Goal: Task Accomplishment & Management: Manage account settings

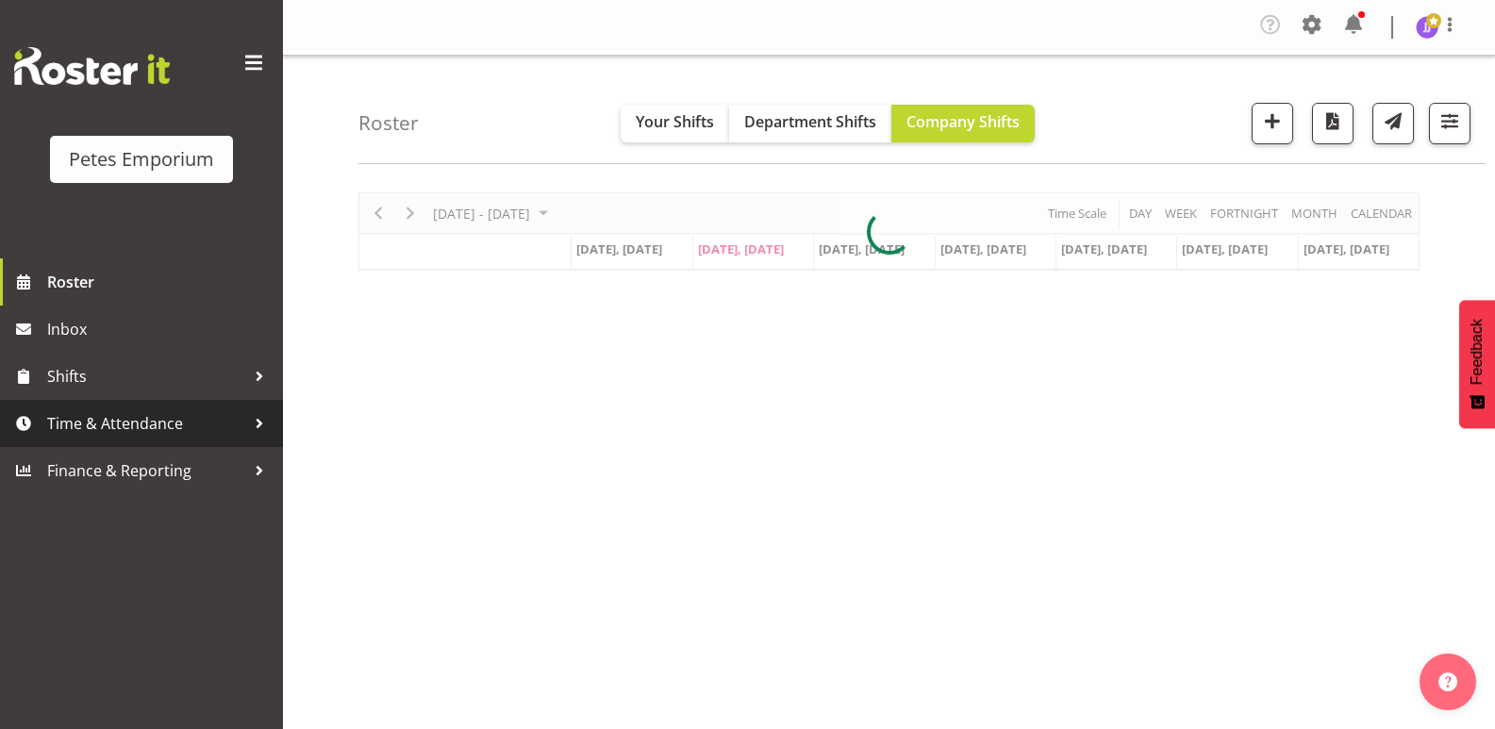
click at [148, 425] on span "Time & Attendance" at bounding box center [146, 423] width 198 height 28
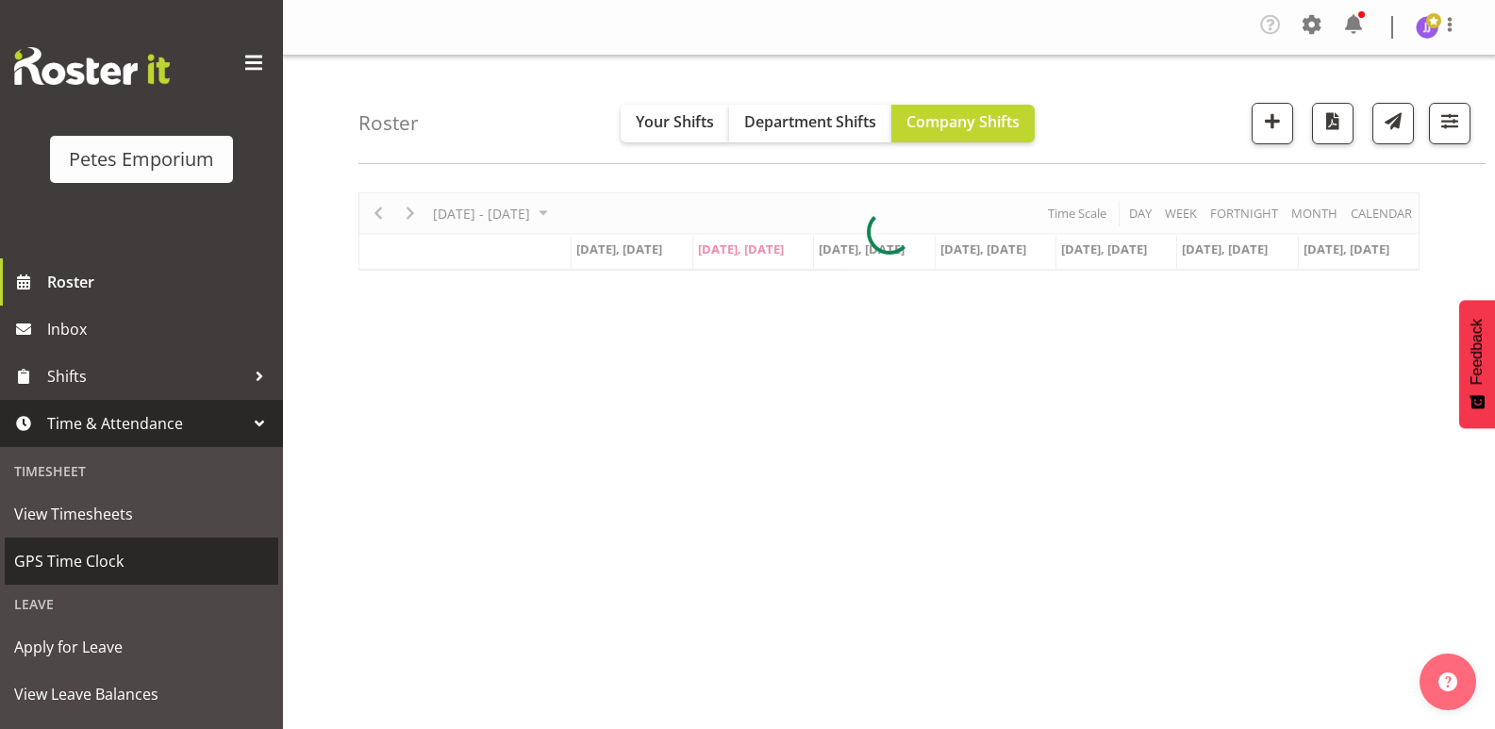
click at [129, 556] on span "GPS Time Clock" at bounding box center [141, 561] width 255 height 28
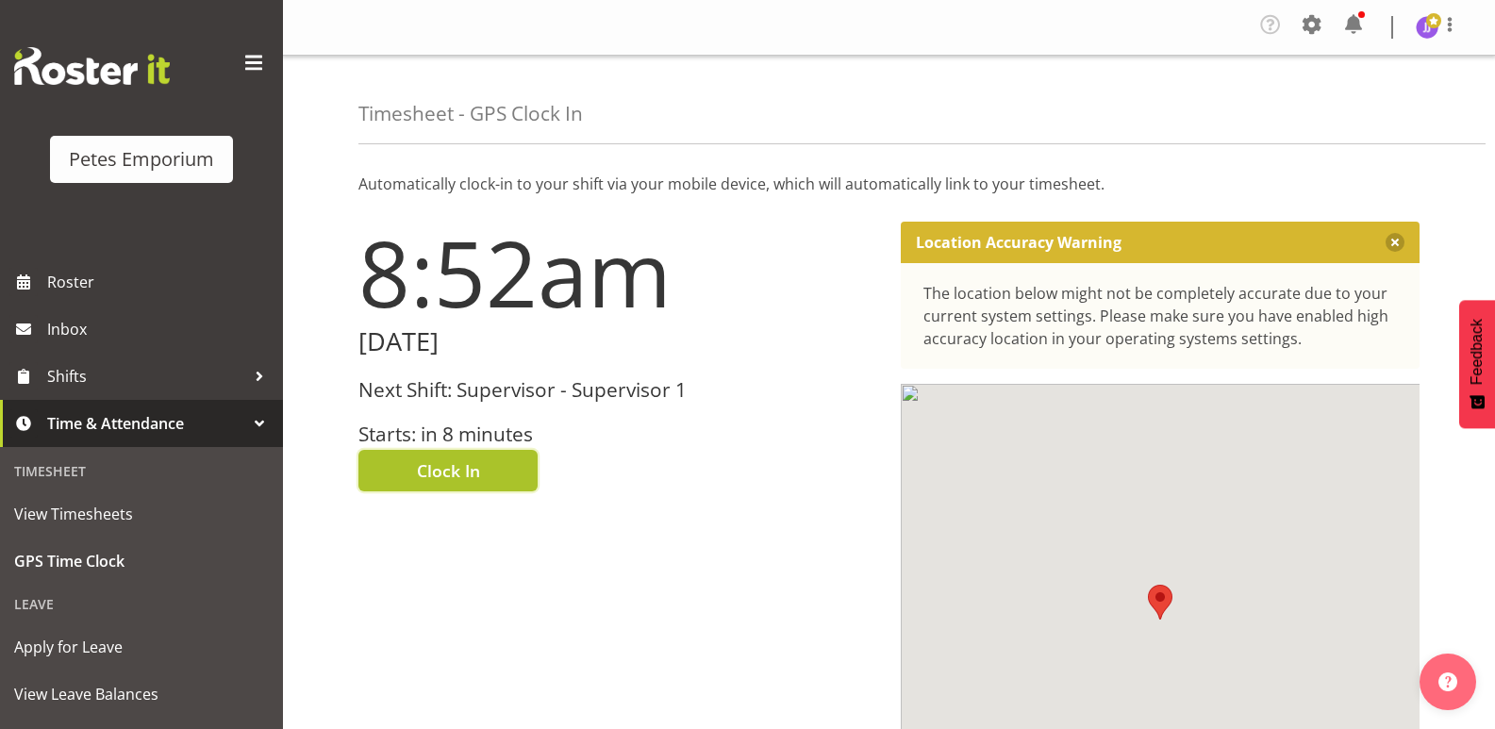
click at [410, 476] on button "Clock In" at bounding box center [447, 471] width 179 height 42
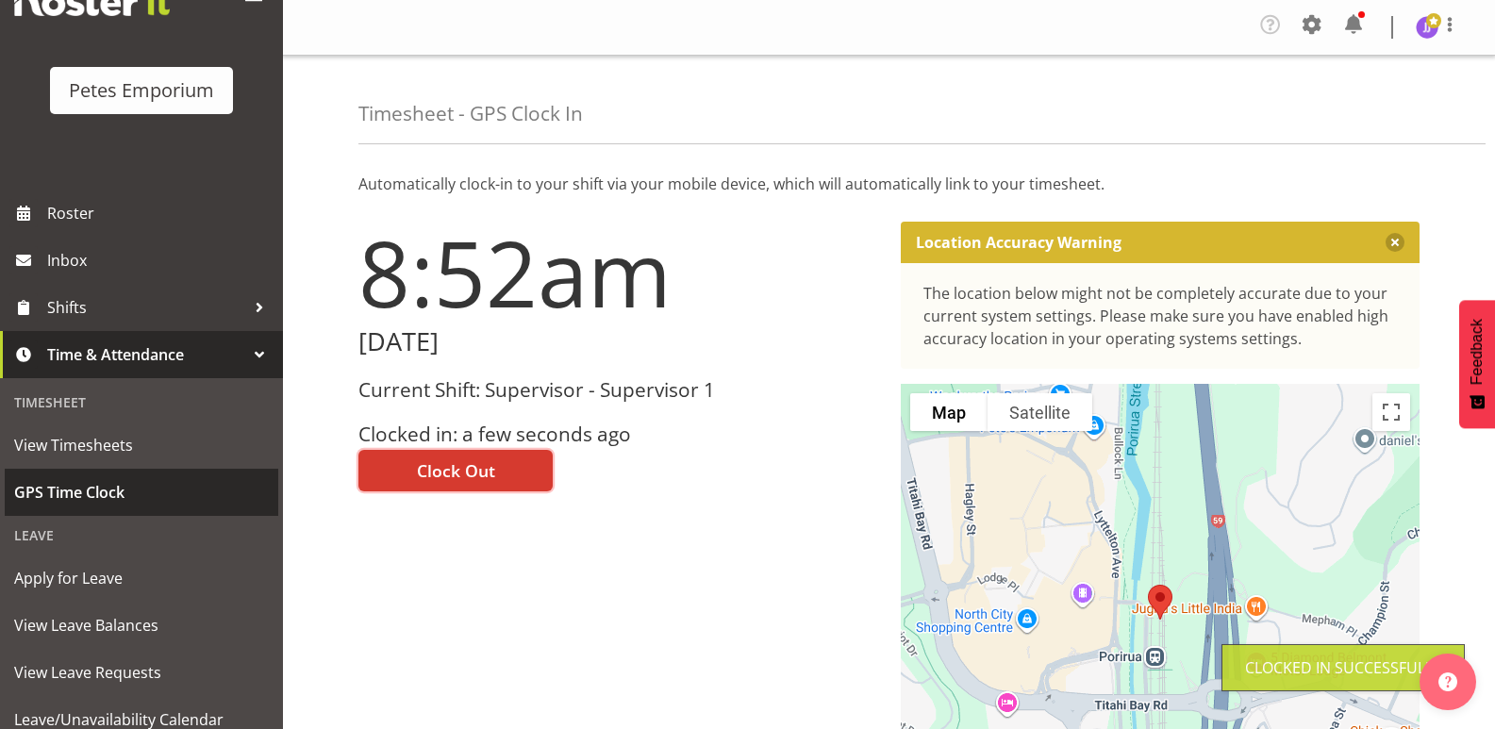
scroll to position [135, 0]
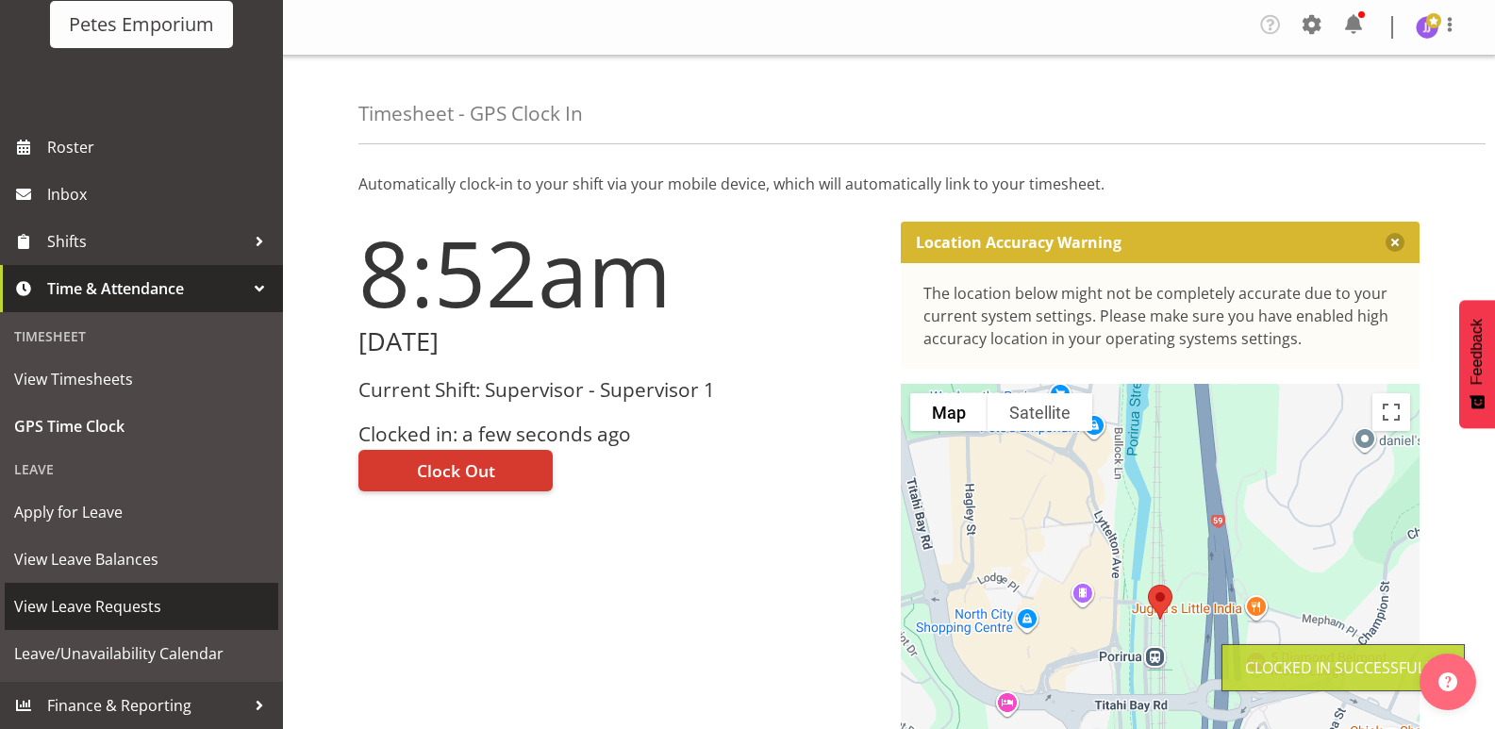
click at [141, 610] on span "View Leave Requests" at bounding box center [141, 606] width 255 height 28
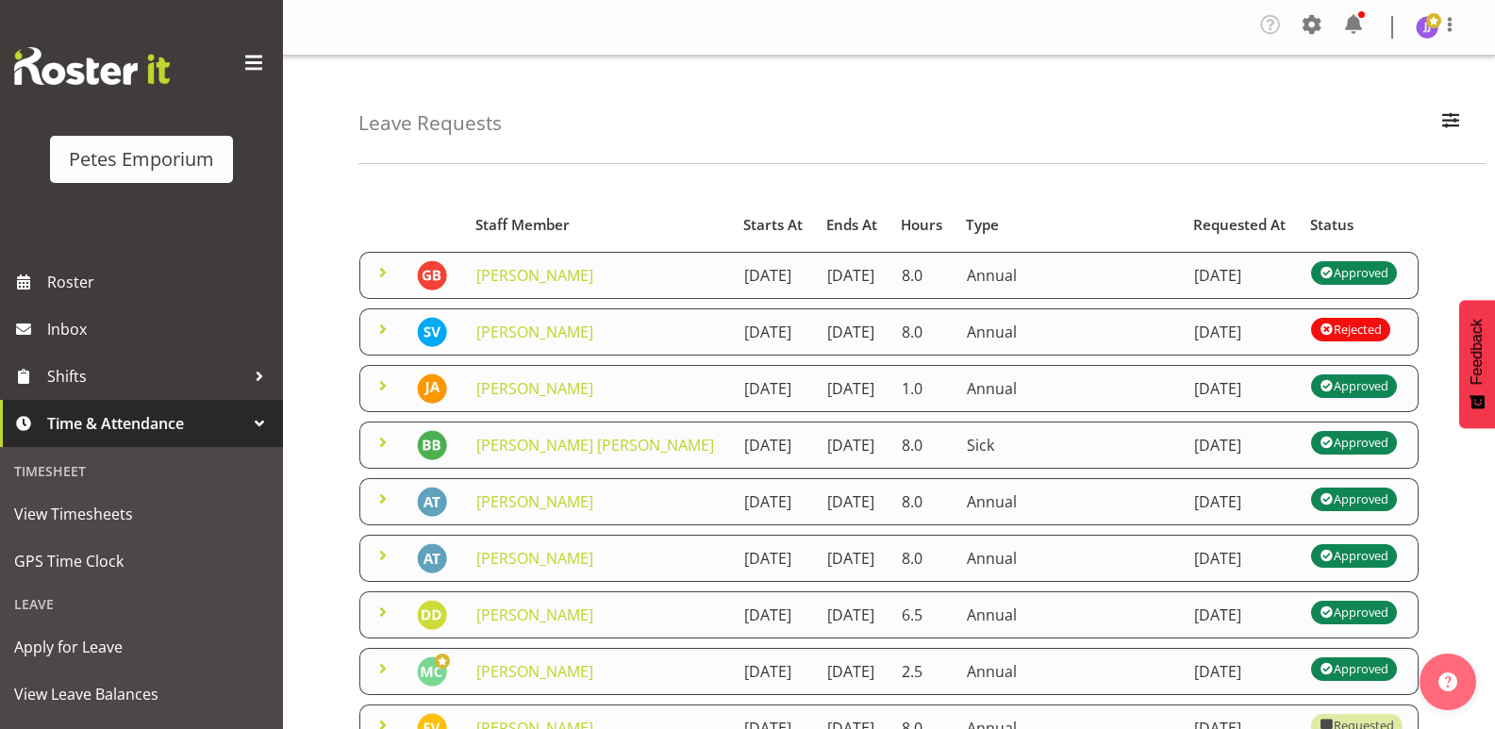
click at [379, 340] on span at bounding box center [383, 329] width 23 height 23
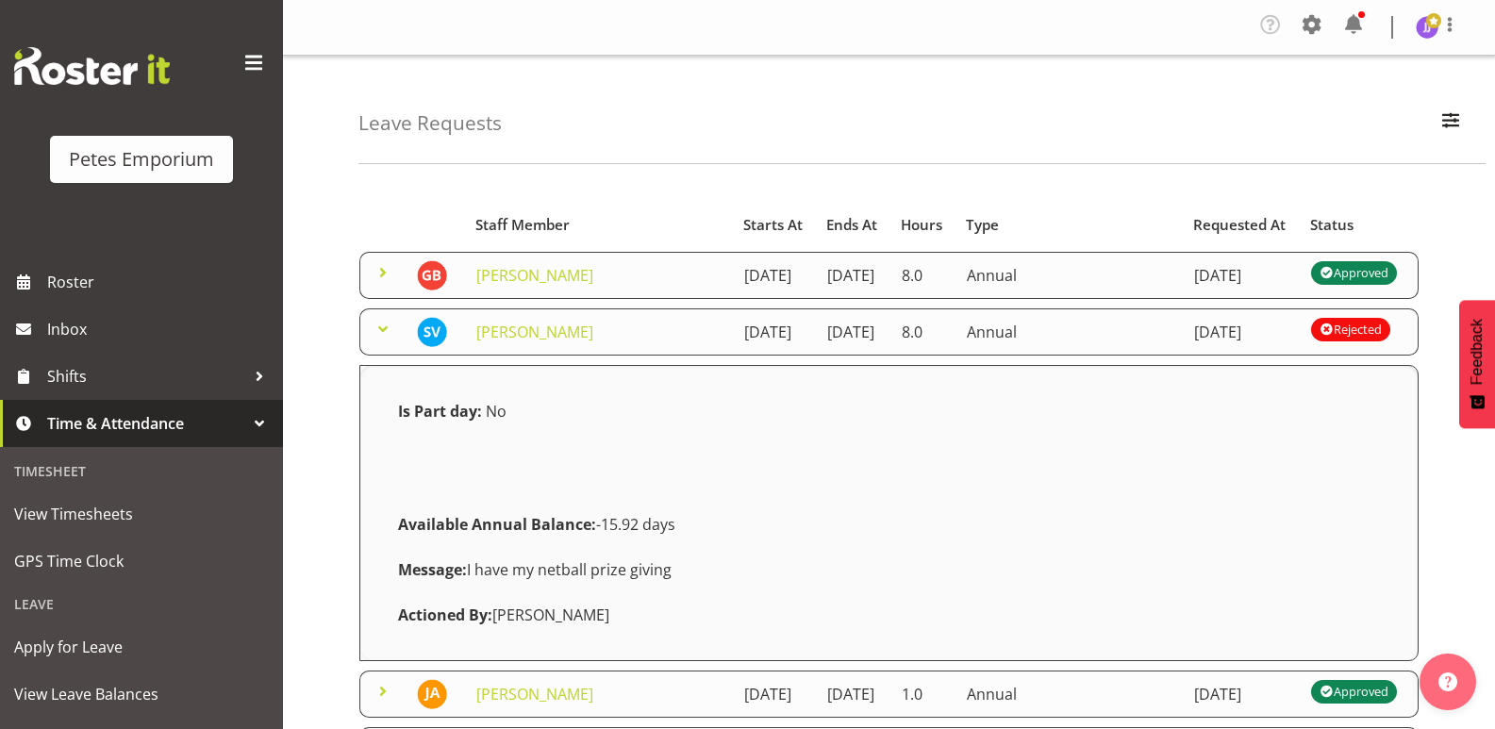
click at [379, 340] on span at bounding box center [383, 329] width 23 height 23
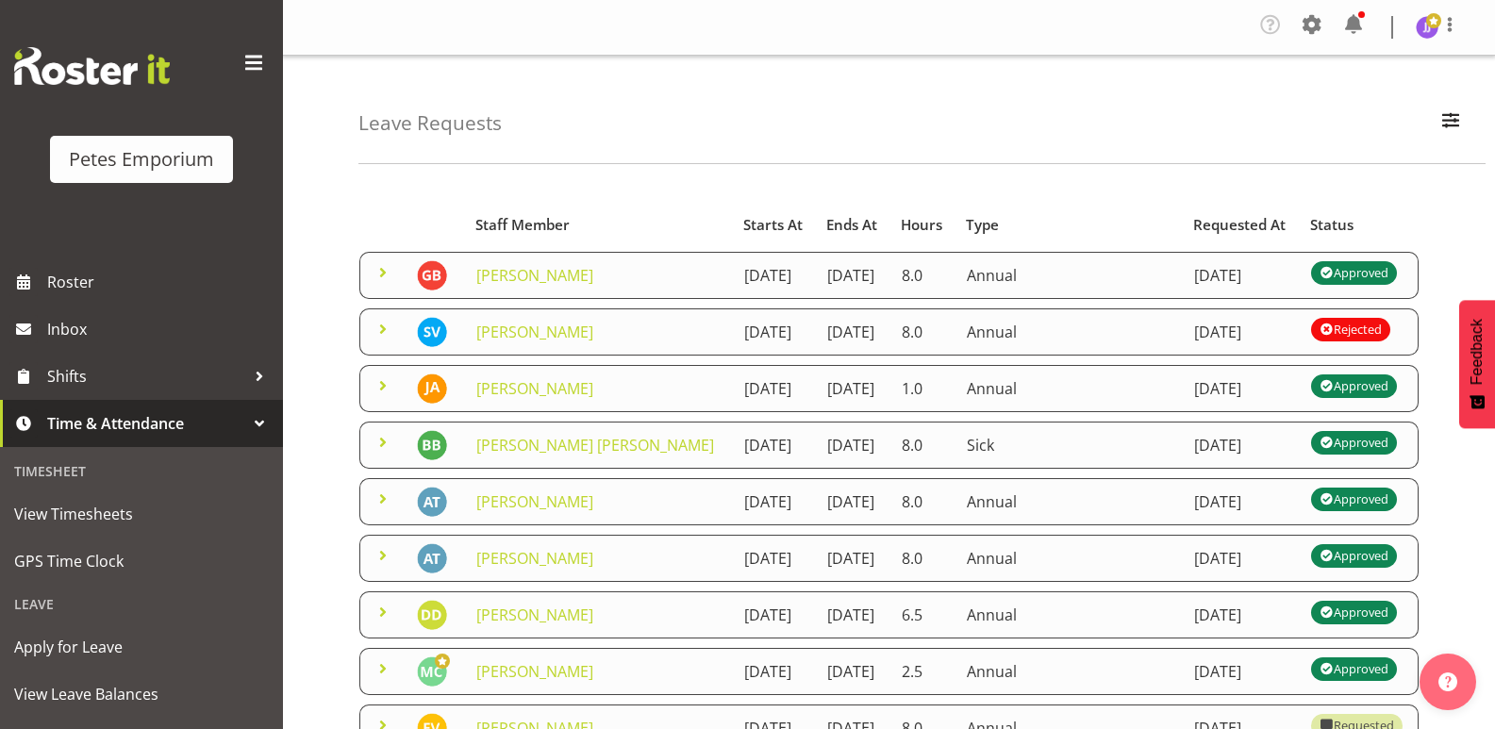
click at [379, 275] on span at bounding box center [383, 272] width 23 height 23
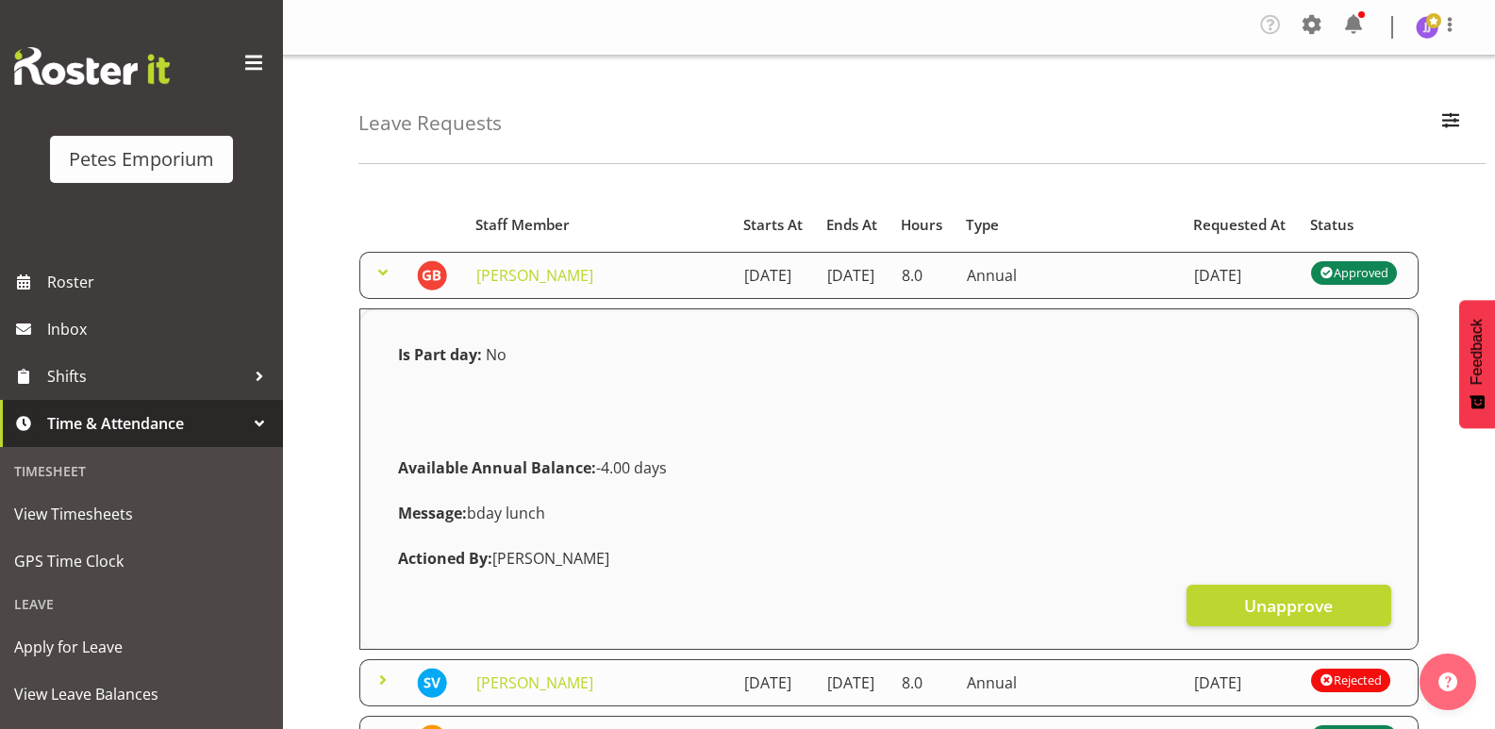
click at [379, 275] on span at bounding box center [383, 272] width 23 height 23
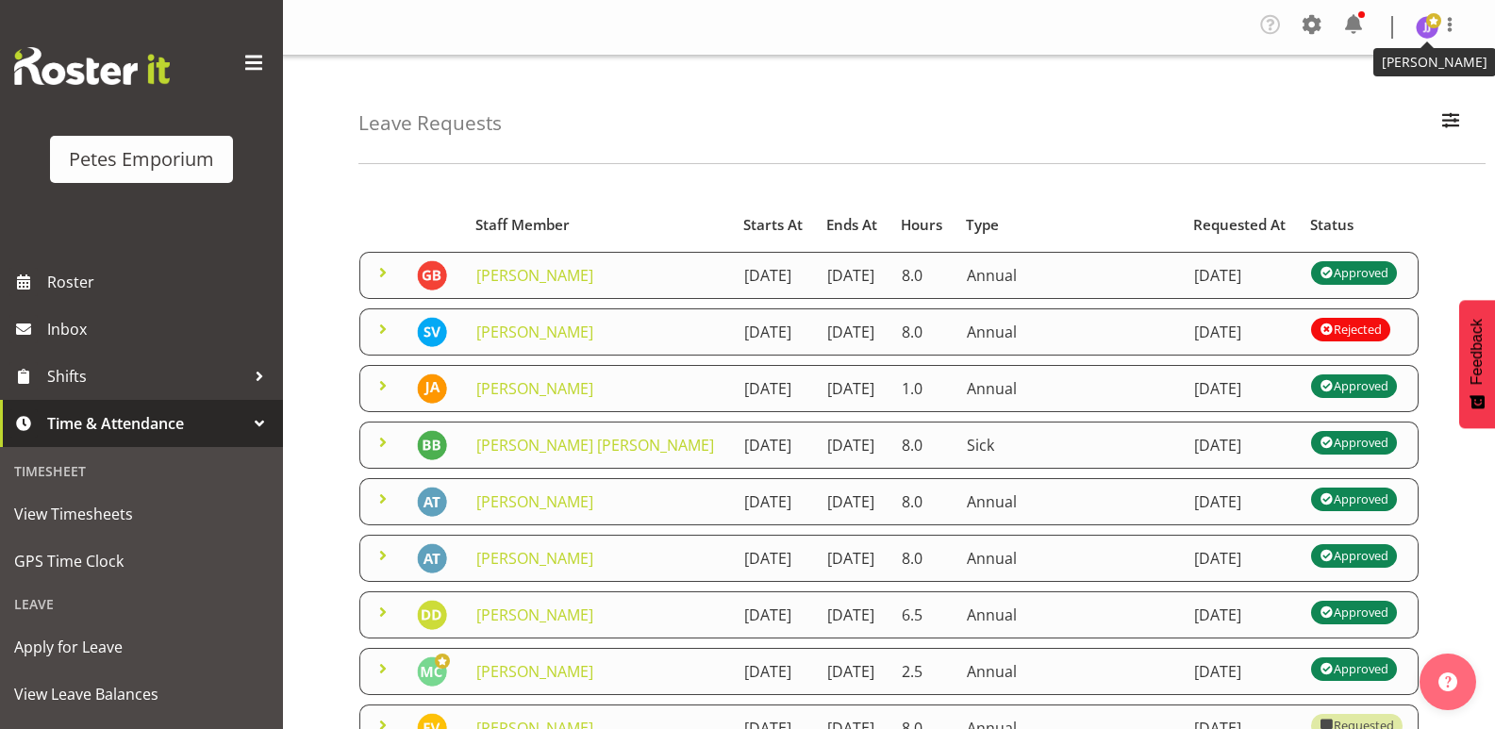
click at [1426, 29] on img at bounding box center [1427, 27] width 23 height 23
click at [1328, 103] on link "Log Out" at bounding box center [1370, 104] width 181 height 34
